Goal: Task Accomplishment & Management: Use online tool/utility

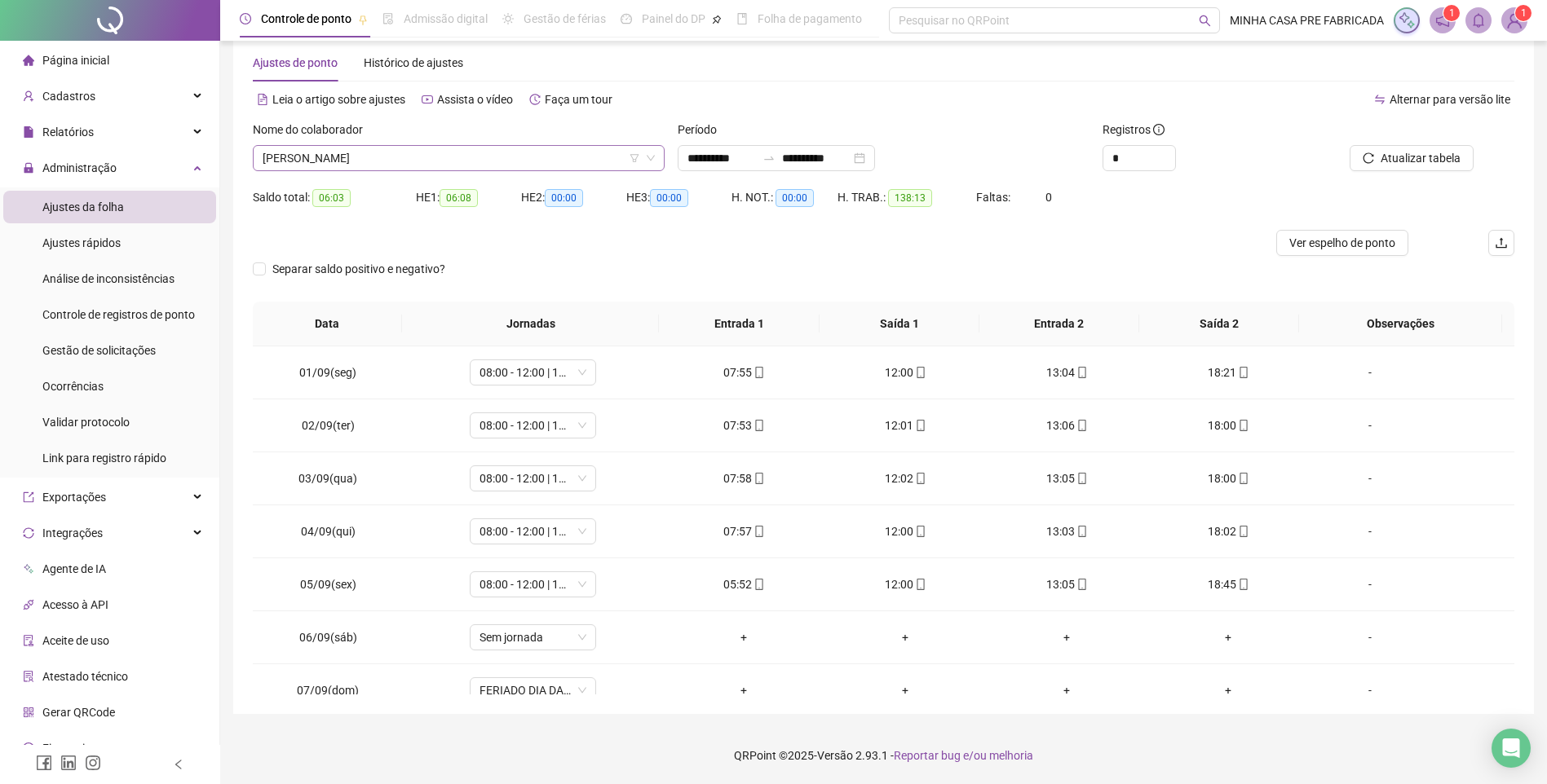
scroll to position [765, 0]
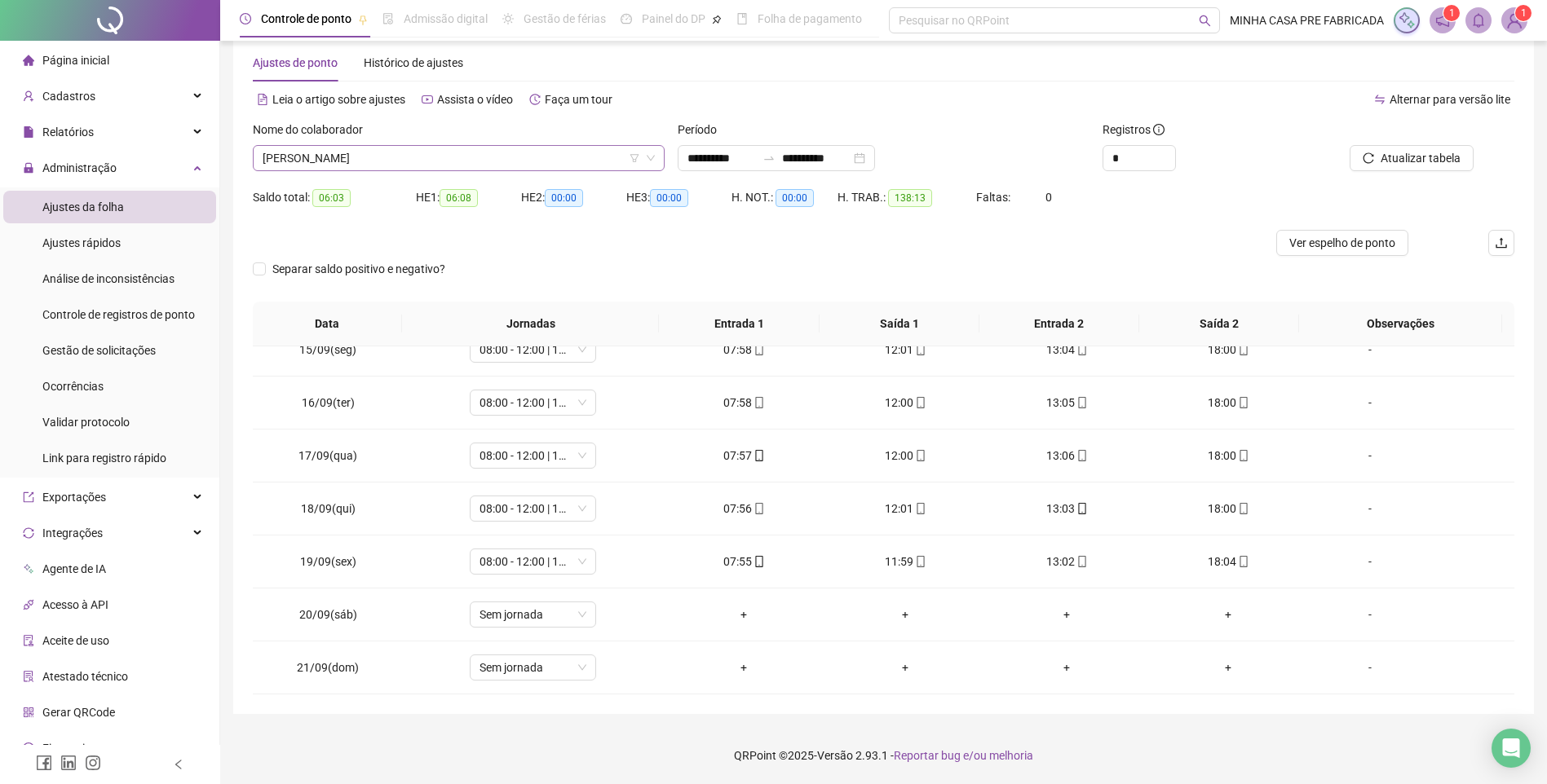
click at [412, 150] on span "[PERSON_NAME]" at bounding box center [459, 158] width 392 height 25
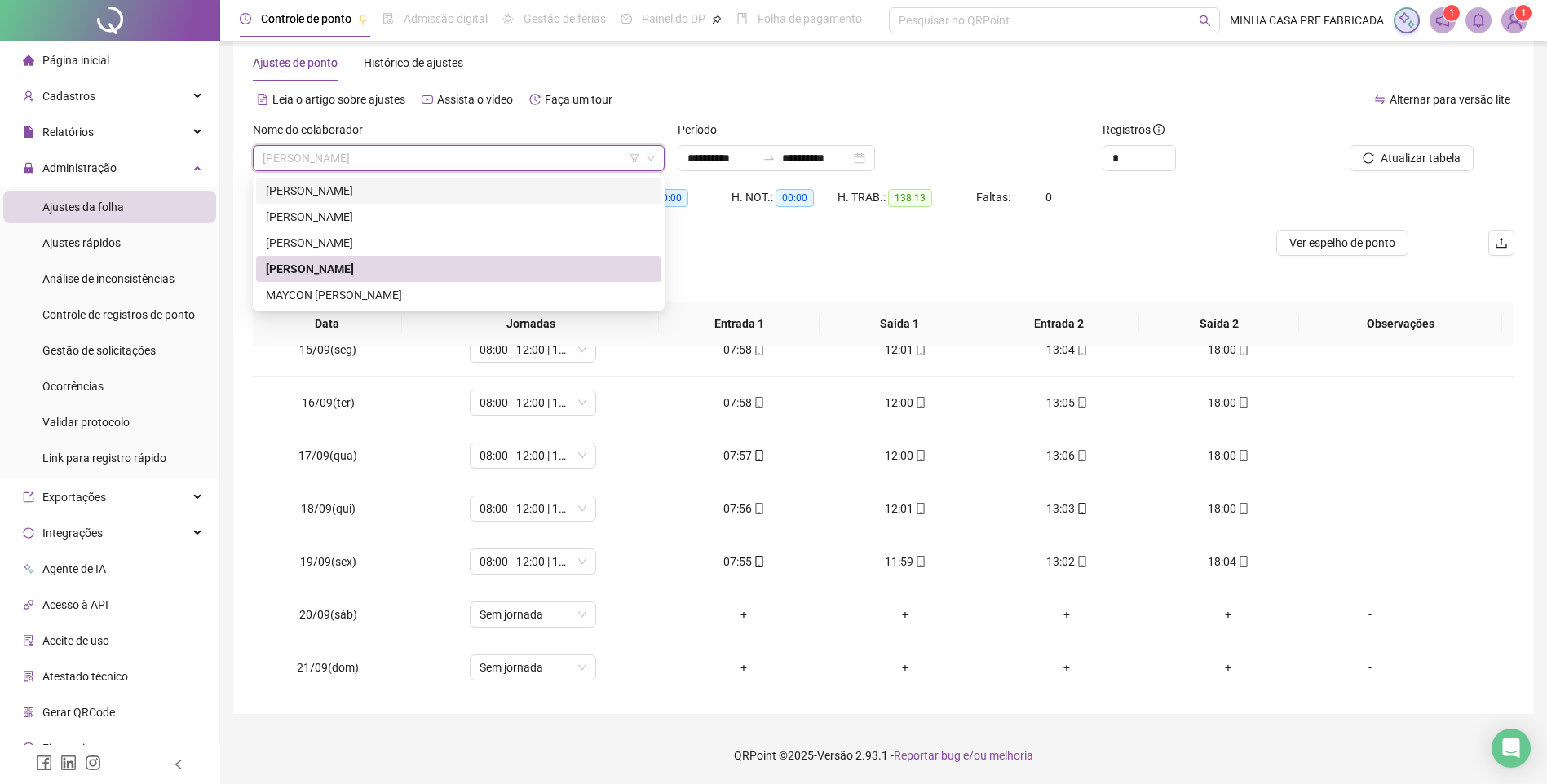
click at [401, 193] on div "[PERSON_NAME]" at bounding box center [458, 191] width 386 height 18
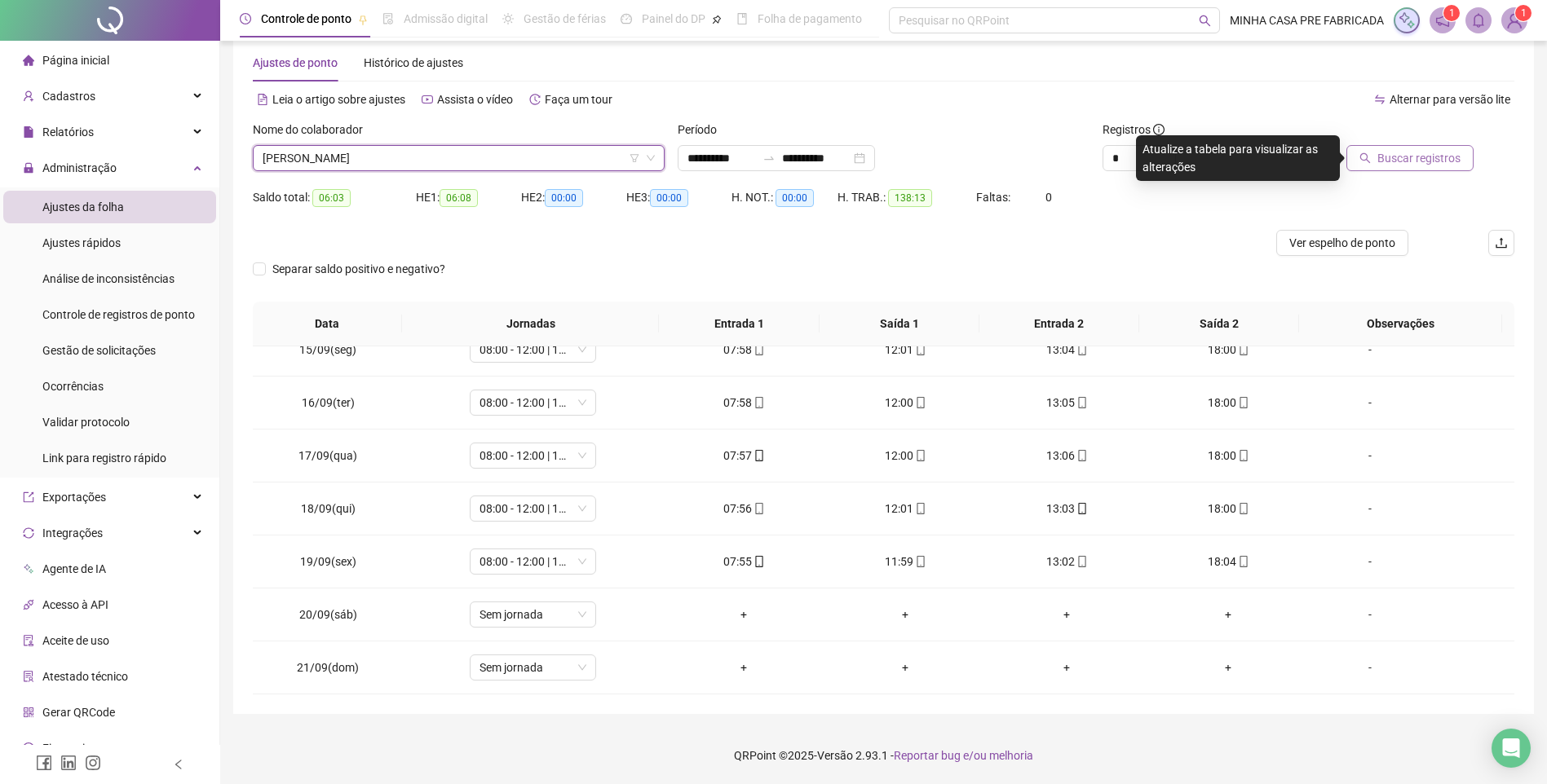
click at [1440, 169] on button "Buscar registros" at bounding box center [1410, 158] width 127 height 26
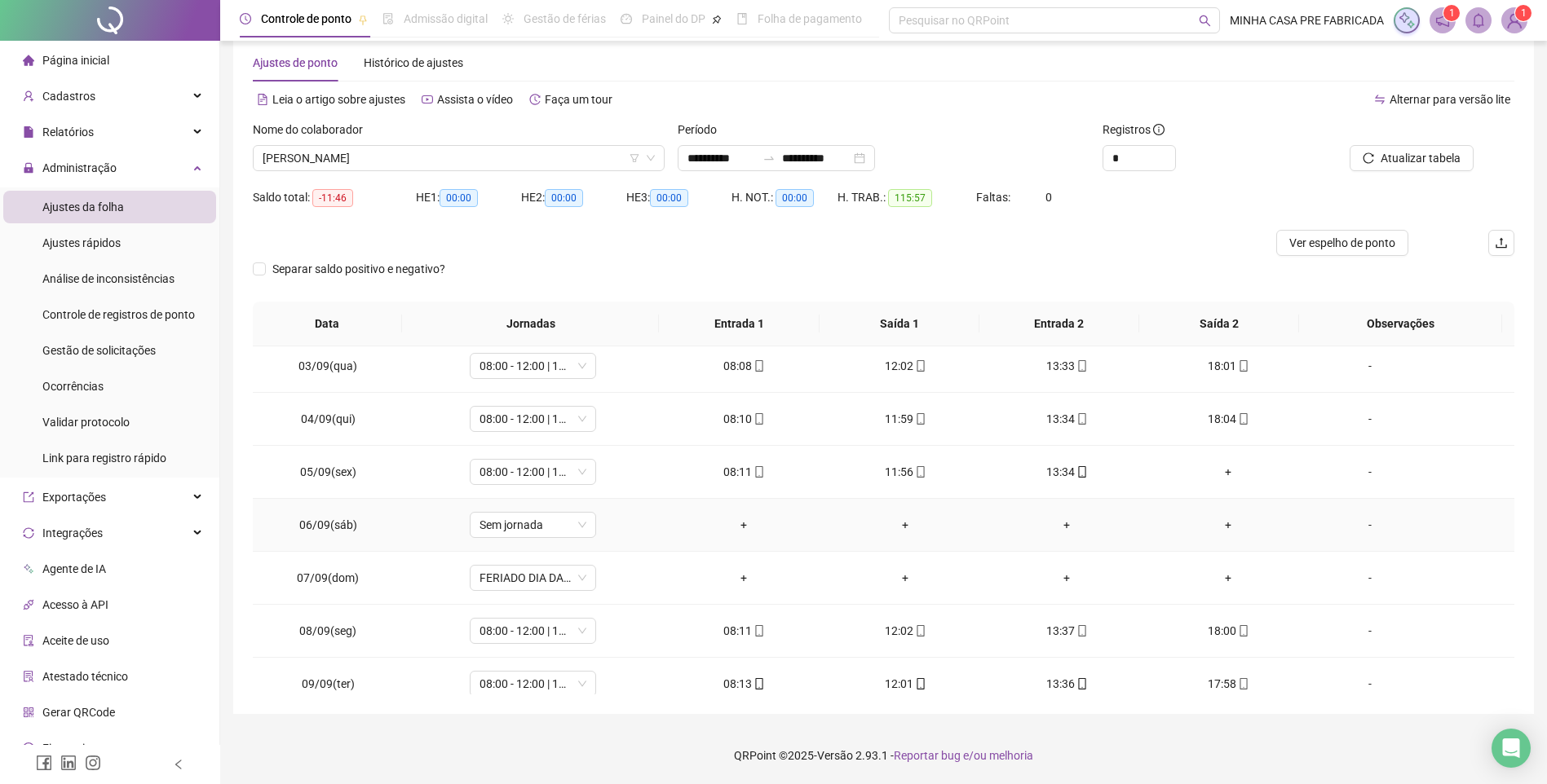
scroll to position [0, 0]
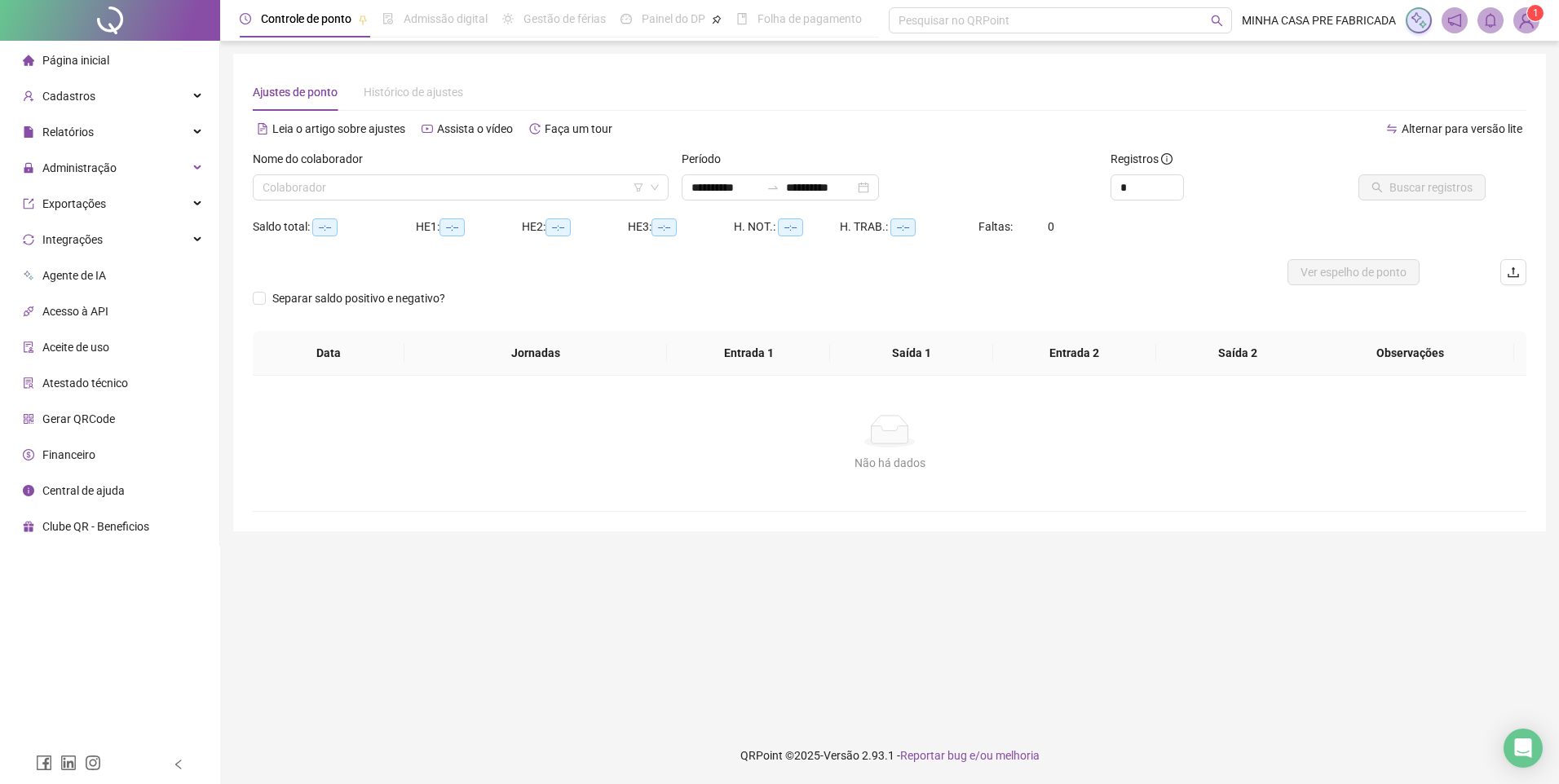
type input "**********"
